Goal: Transaction & Acquisition: Purchase product/service

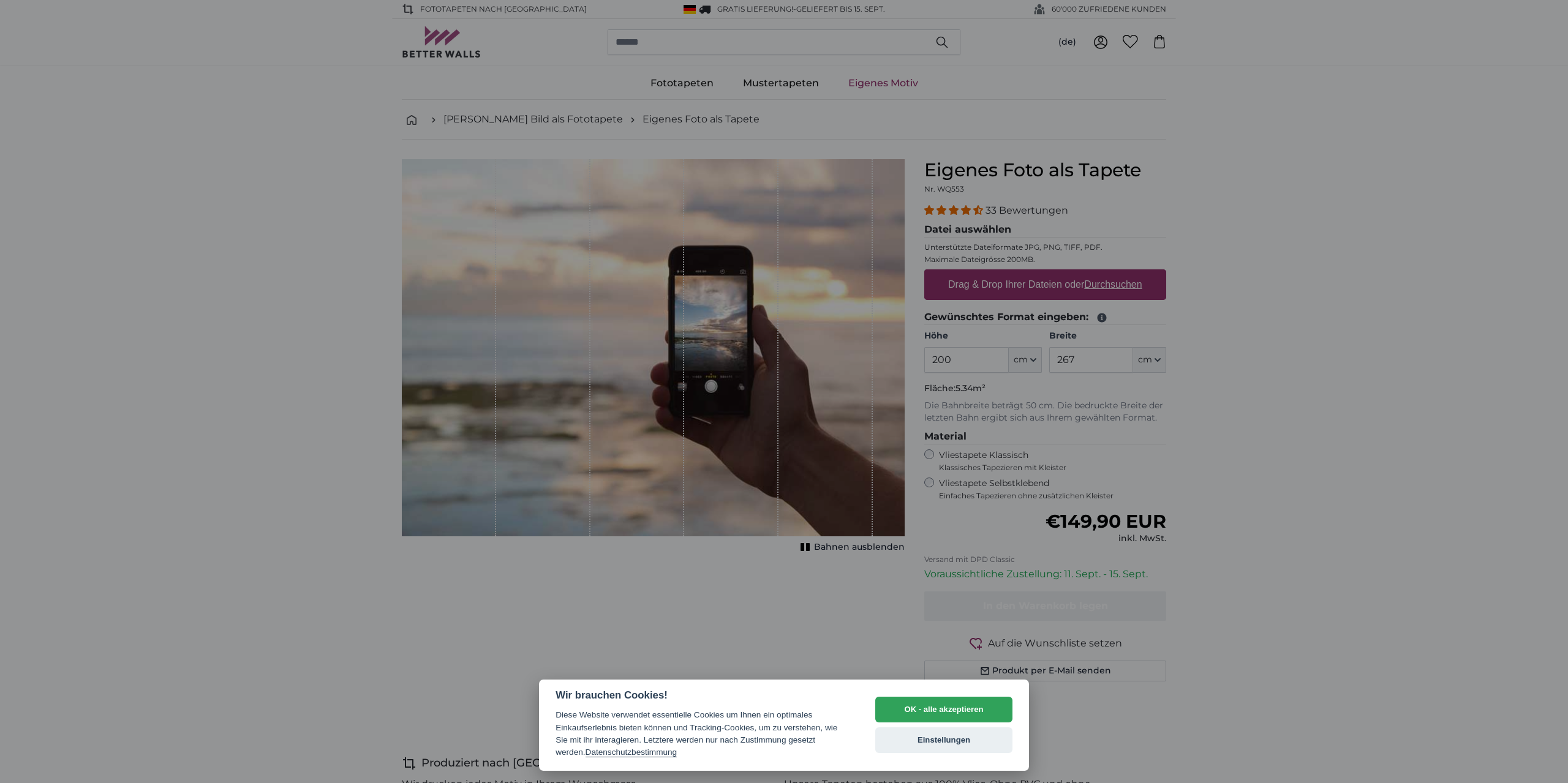
click at [1046, 403] on div at bounding box center [784, 391] width 1568 height 783
click at [972, 706] on button "OK - alle akzeptieren" at bounding box center [944, 709] width 137 height 26
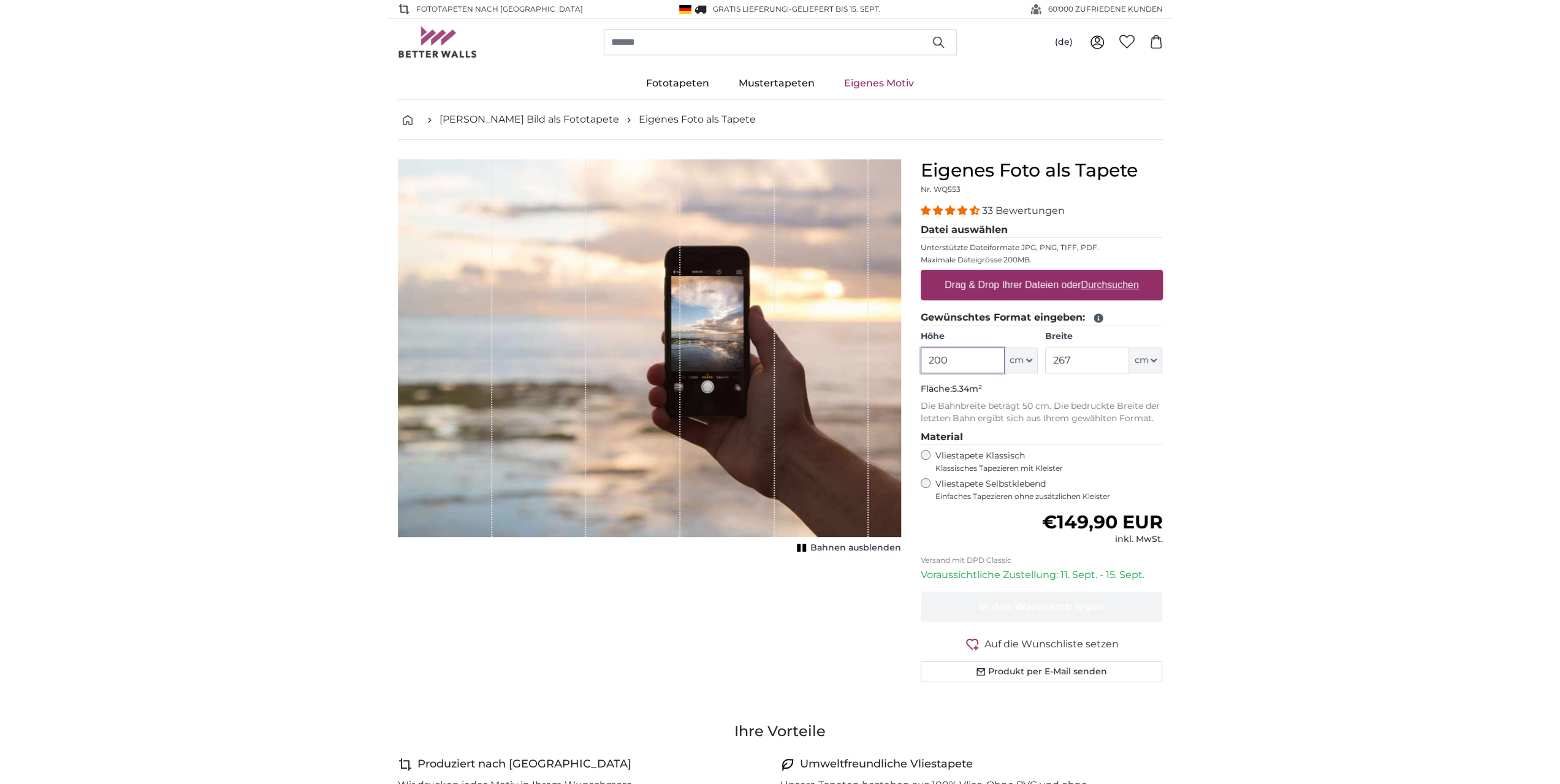
click at [964, 356] on input "200" at bounding box center [962, 360] width 84 height 26
drag, startPoint x: 962, startPoint y: 360, endPoint x: 912, endPoint y: 360, distance: 50.0
click at [912, 360] on div "Eigenes Foto als Tapete Nr. WQ553 33 Bewertungen Datei auswählen Unterstützte D…" at bounding box center [1042, 435] width 262 height 552
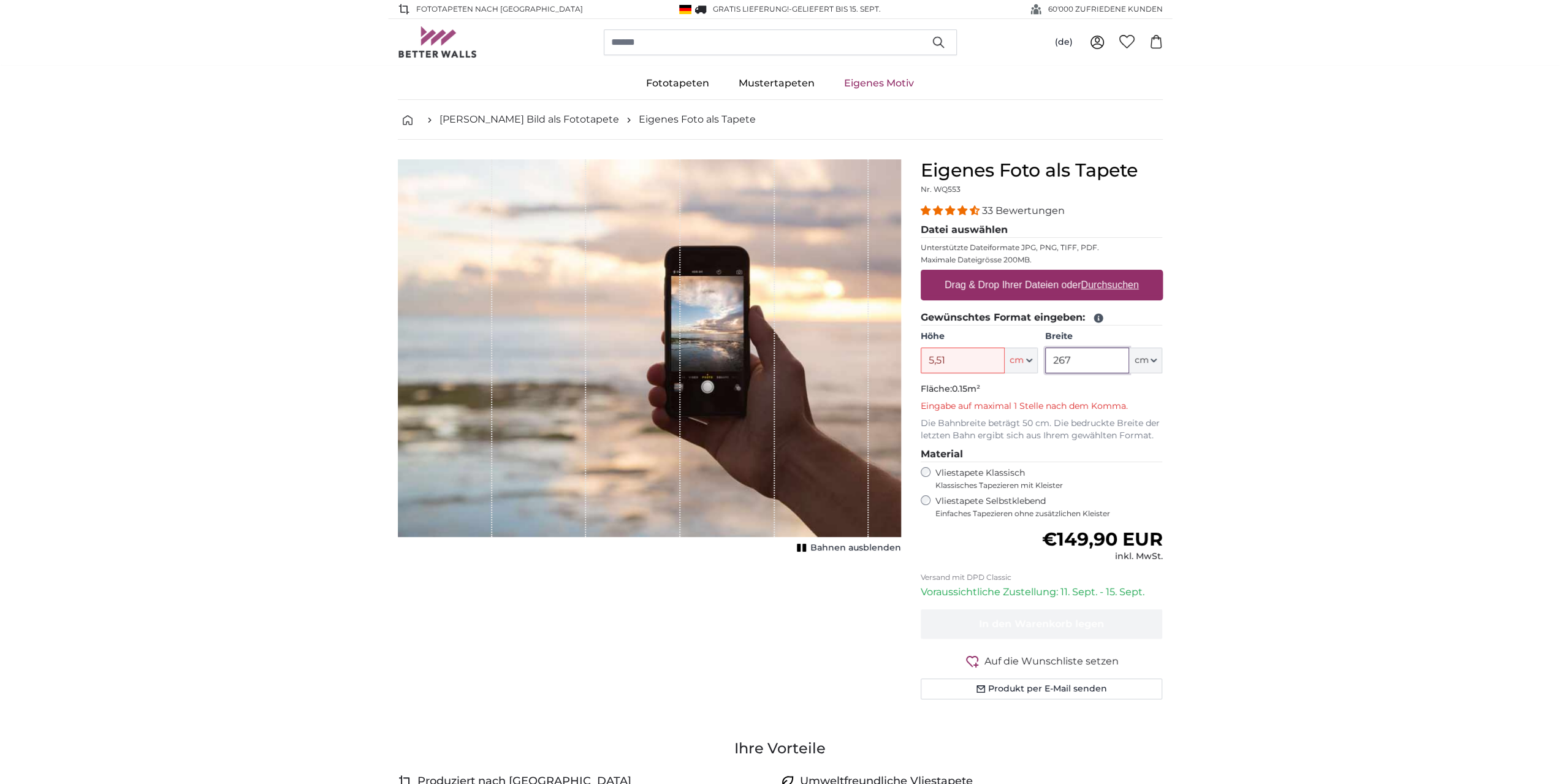
click at [1097, 359] on input "267" at bounding box center [1087, 360] width 84 height 26
click at [960, 360] on input "5,51" at bounding box center [962, 360] width 84 height 26
type input "5"
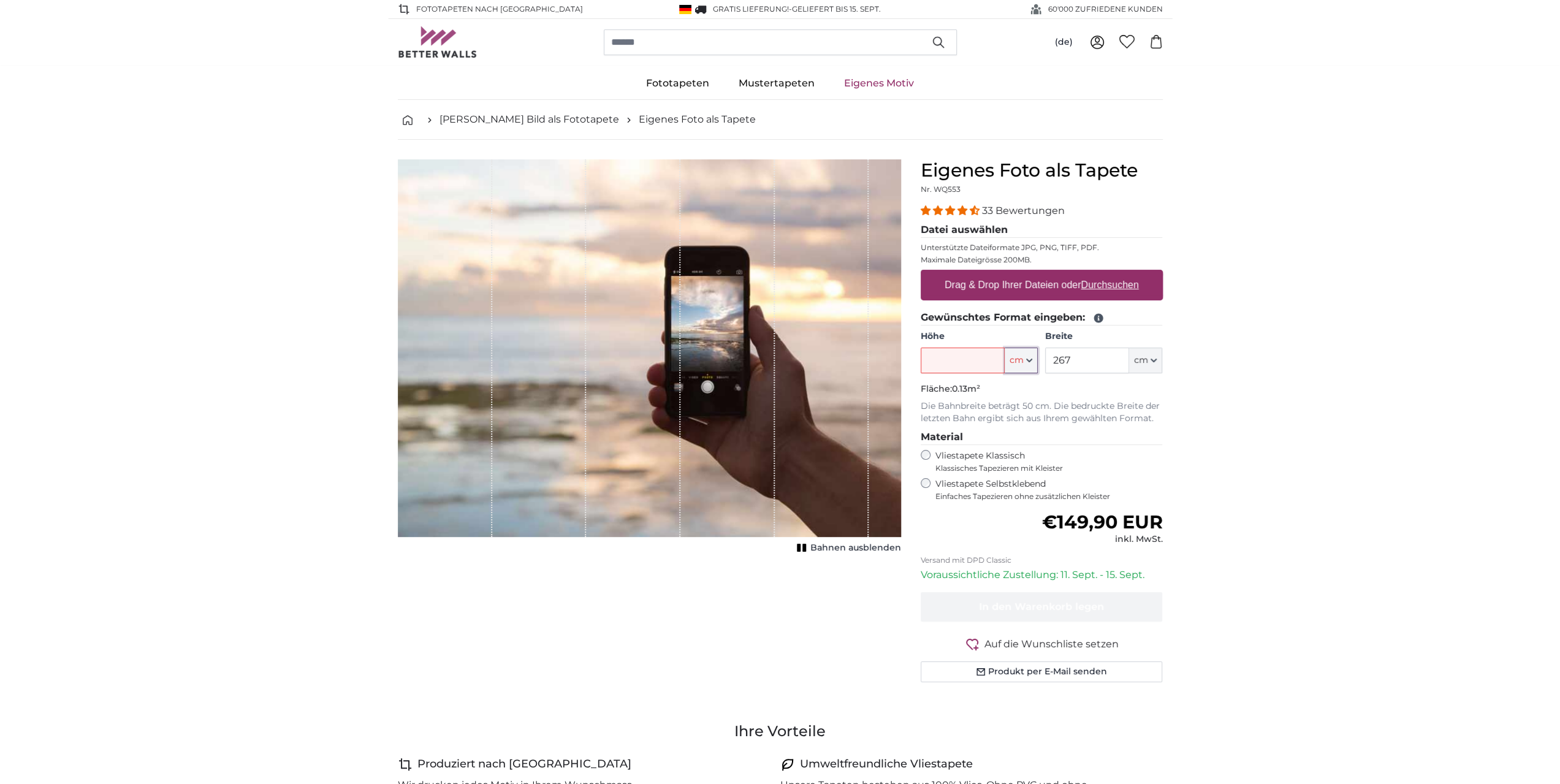
click at [1026, 358] on icon "button" at bounding box center [1029, 360] width 6 height 6
click at [954, 355] on input "Höhe" at bounding box center [962, 360] width 84 height 26
type input "551"
click at [1082, 357] on input "267" at bounding box center [1087, 360] width 84 height 26
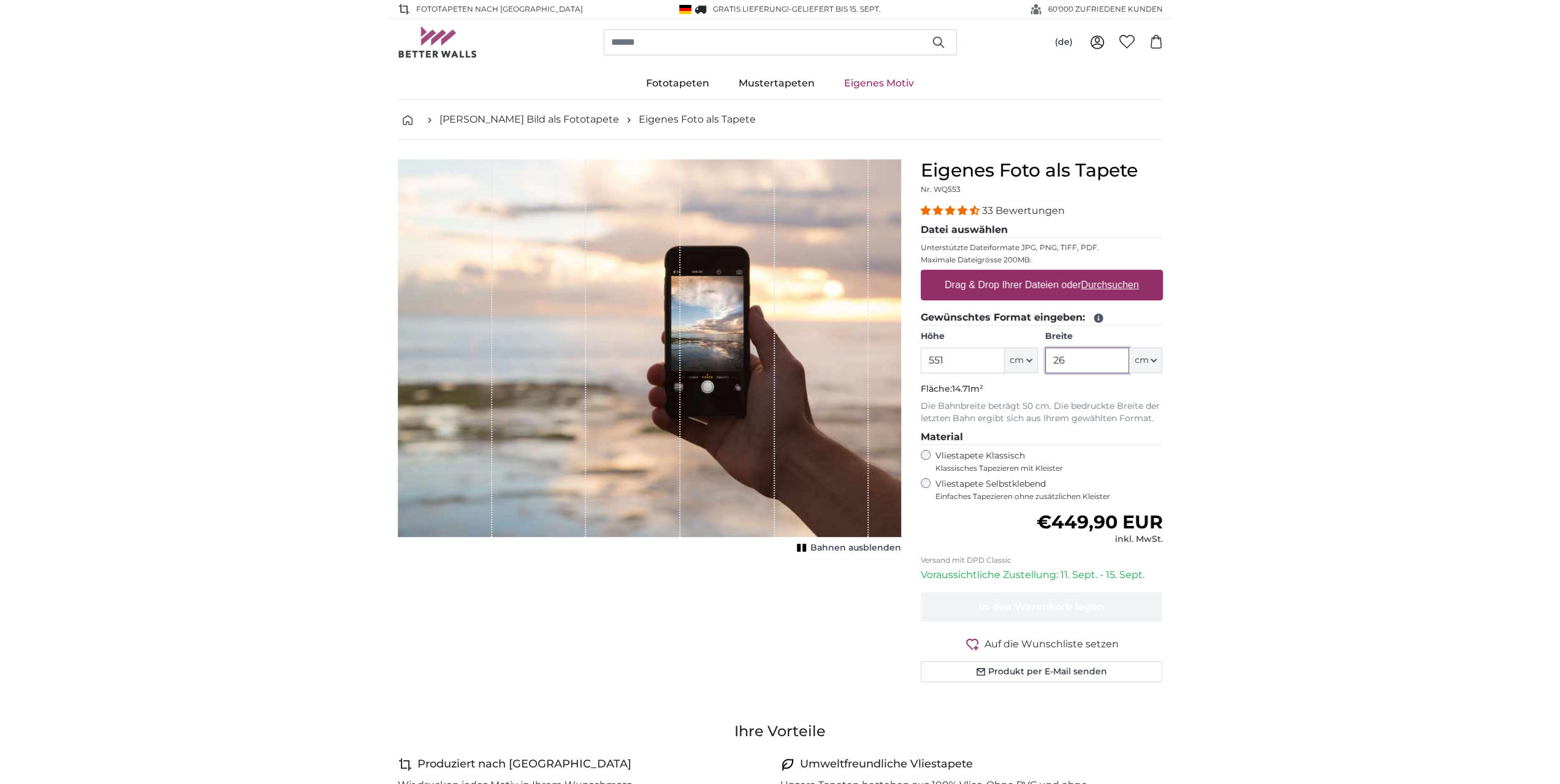
type input "2"
type input "299"
drag, startPoint x: 489, startPoint y: 9, endPoint x: 280, endPoint y: 77, distance: 219.8
click at [280, 77] on div "Fototapeten Natur Wald Wasserfall Strand Berge Meer [GEOGRAPHIC_DATA] Landschaf…" at bounding box center [780, 84] width 1560 height 33
